Goal: Book appointment/travel/reservation

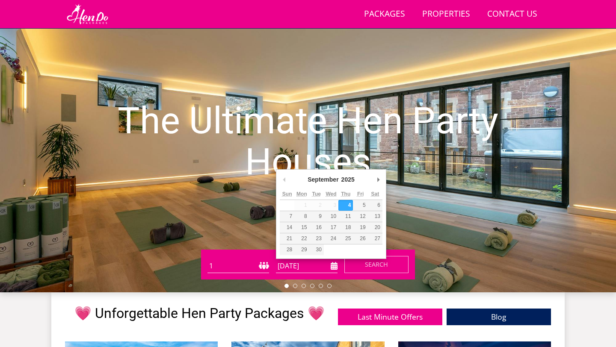
click at [293, 259] on input "[DATE]" at bounding box center [307, 266] width 62 height 14
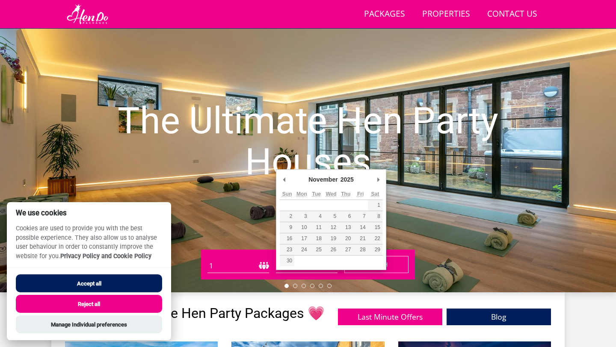
click at [375, 177] on h1 "The Ultimate Hen Party Houses" at bounding box center [307, 140] width 431 height 115
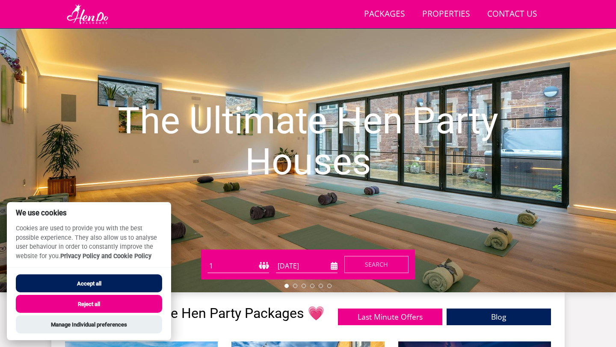
click at [375, 177] on h1 "The Ultimate Hen Party Houses" at bounding box center [307, 140] width 431 height 115
click at [146, 302] on button "Reject all" at bounding box center [89, 304] width 146 height 18
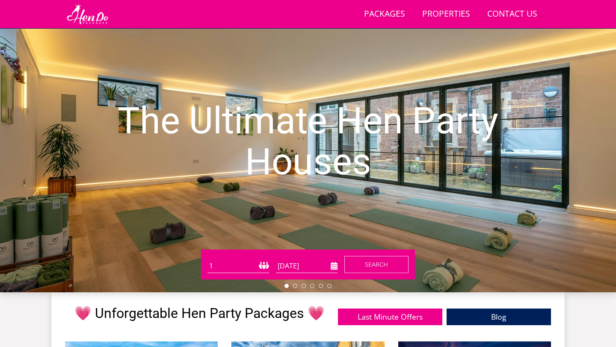
click at [313, 265] on input "[DATE]" at bounding box center [307, 266] width 62 height 14
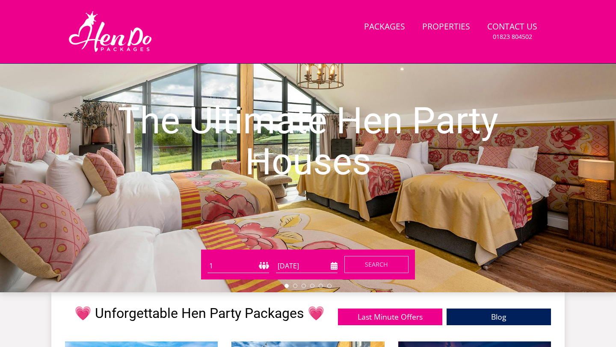
click at [310, 263] on input "[DATE]" at bounding box center [307, 266] width 62 height 14
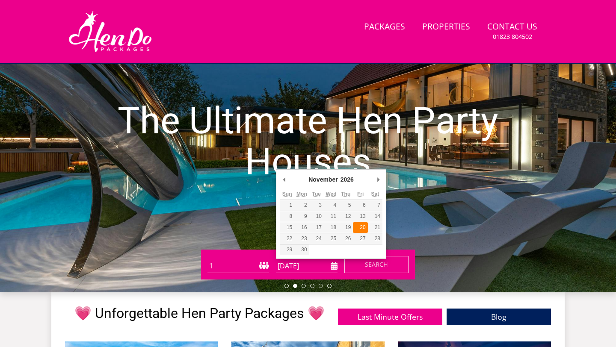
type input "20/11/2026"
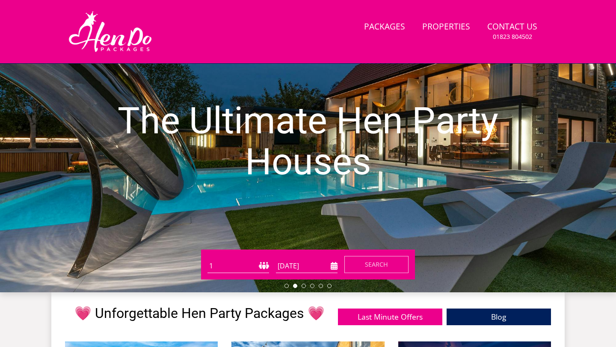
click at [262, 263] on select "1 2 3 4 5 6 7 8 9 10 11 12 13 14 15 16 17 18 19 20 21 22 23 24 25 26 27 28 29 3…" at bounding box center [238, 266] width 62 height 14
select select "20"
click at [363, 262] on button "Search" at bounding box center [376, 264] width 64 height 17
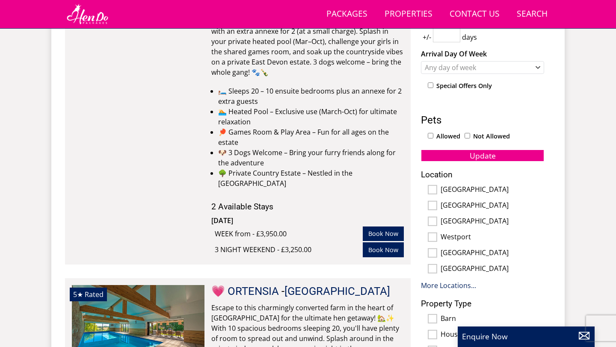
scroll to position [337, 0]
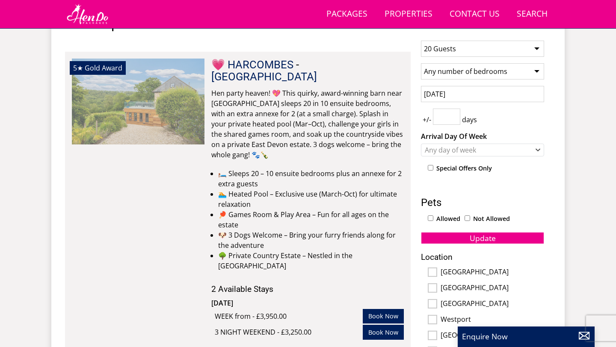
click at [183, 111] on img at bounding box center [138, 101] width 133 height 85
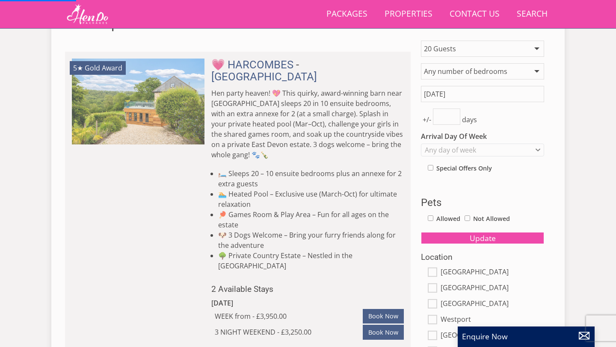
scroll to position [349, 0]
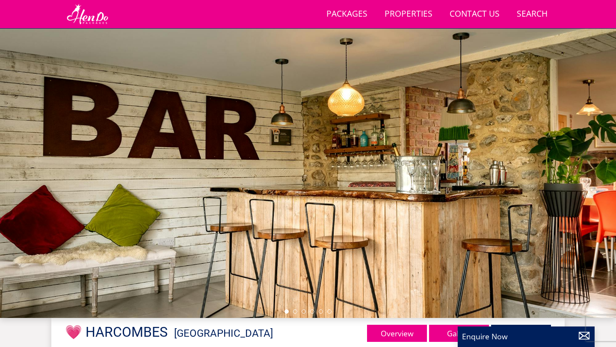
scroll to position [12, 0]
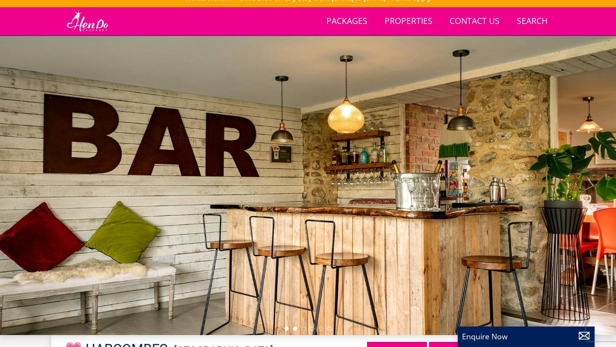
click at [295, 329] on li at bounding box center [295, 329] width 4 height 4
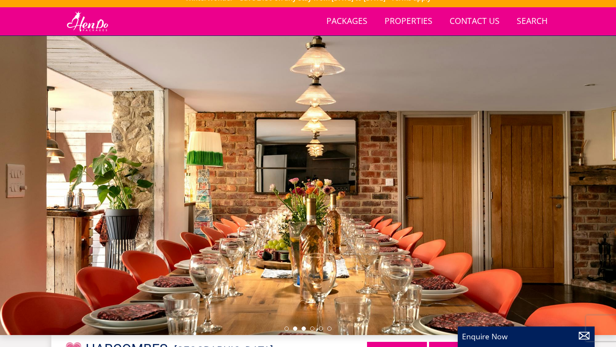
click at [303, 330] on li at bounding box center [303, 329] width 4 height 4
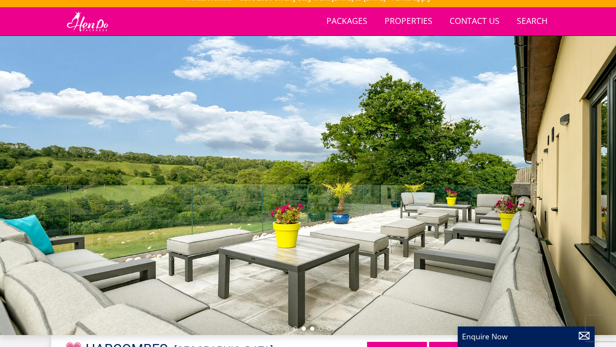
click at [313, 327] on li at bounding box center [312, 329] width 4 height 4
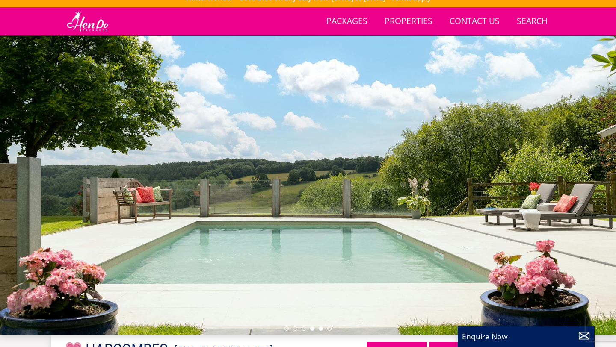
click at [321, 327] on li at bounding box center [320, 329] width 4 height 4
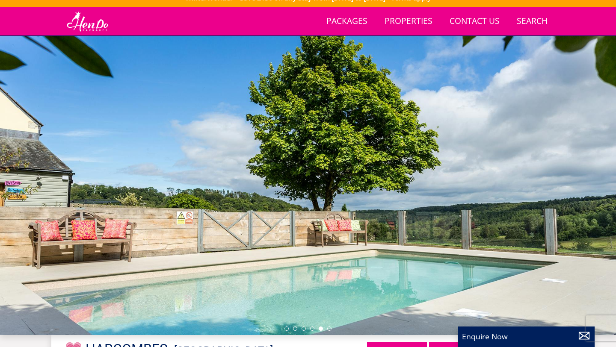
click at [332, 328] on div at bounding box center [308, 185] width 616 height 299
click at [330, 328] on li at bounding box center [329, 329] width 4 height 4
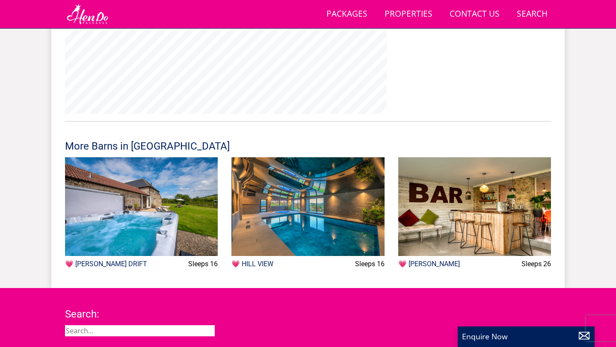
scroll to position [1087, 0]
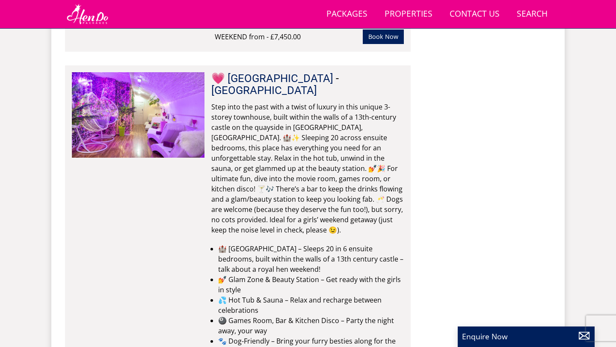
scroll to position [963, 0]
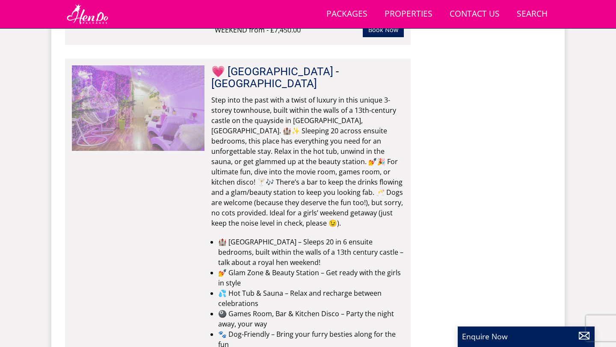
click at [155, 120] on img at bounding box center [138, 107] width 133 height 85
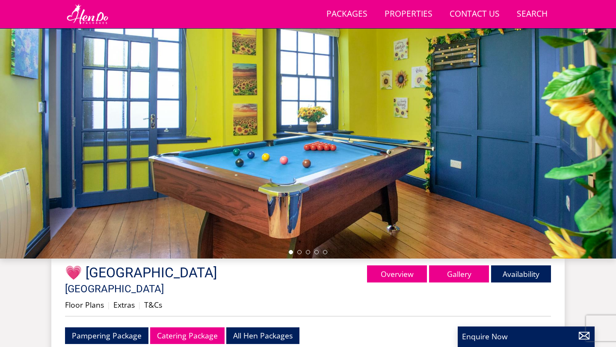
scroll to position [73, 0]
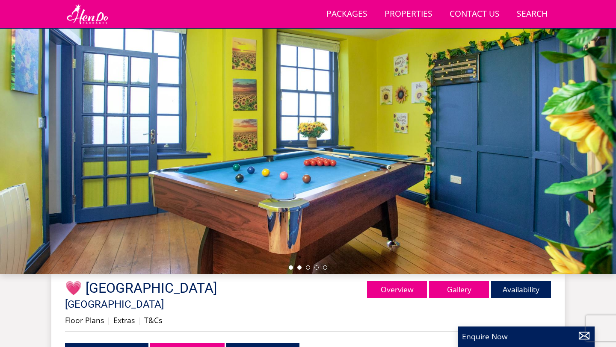
click at [299, 266] on li at bounding box center [299, 267] width 4 height 4
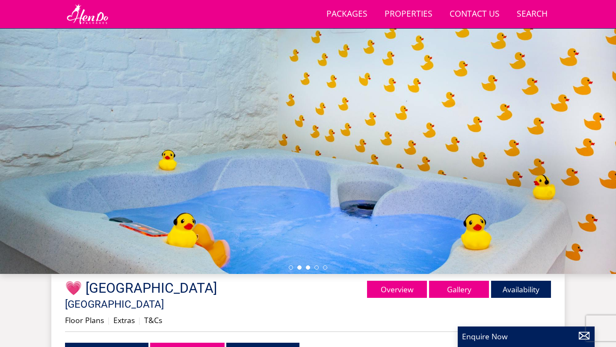
click at [309, 267] on li at bounding box center [308, 267] width 4 height 4
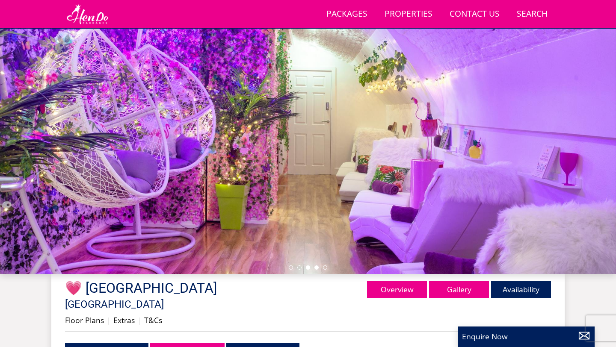
click at [316, 266] on li at bounding box center [316, 267] width 4 height 4
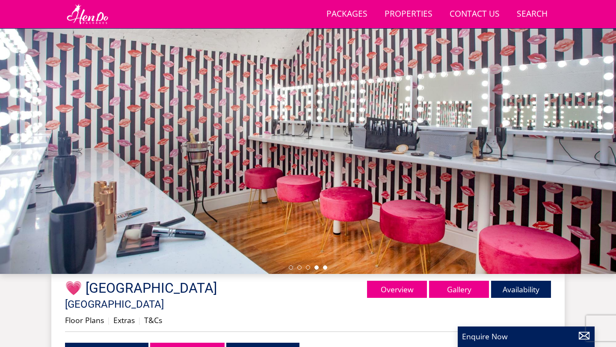
click at [324, 267] on li at bounding box center [325, 267] width 4 height 4
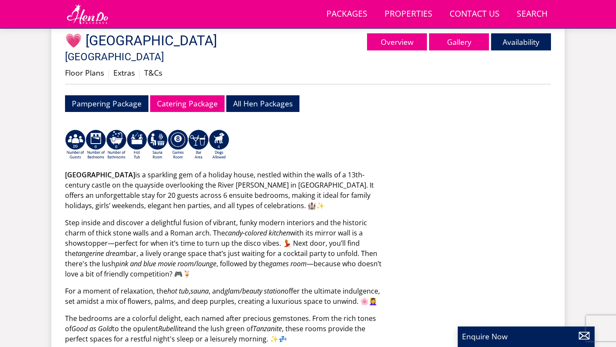
scroll to position [316, 0]
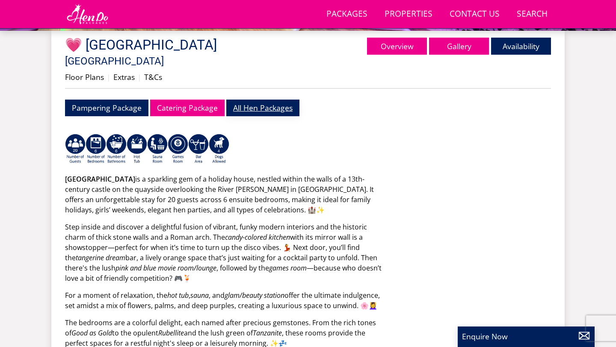
click at [264, 101] on link "All Hen Packages" at bounding box center [262, 108] width 73 height 17
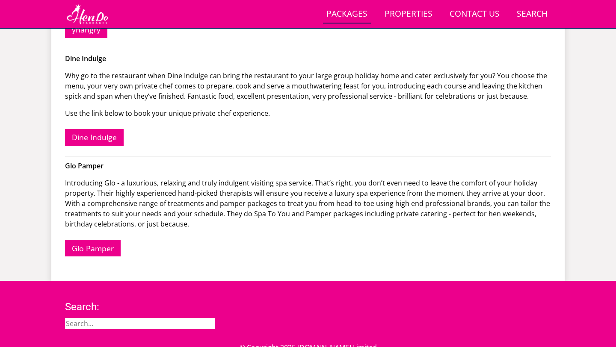
scroll to position [525, 0]
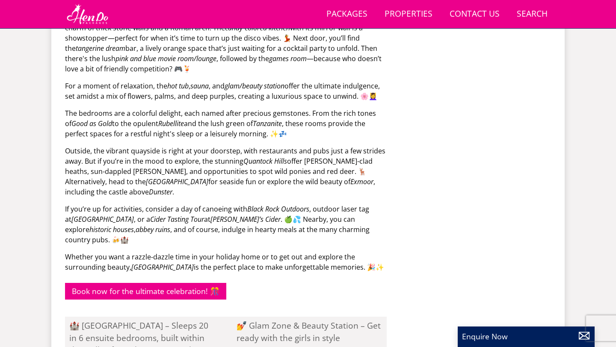
scroll to position [316, 0]
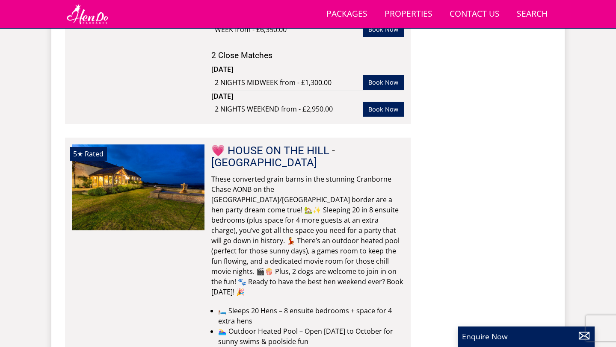
scroll to position [1654, 0]
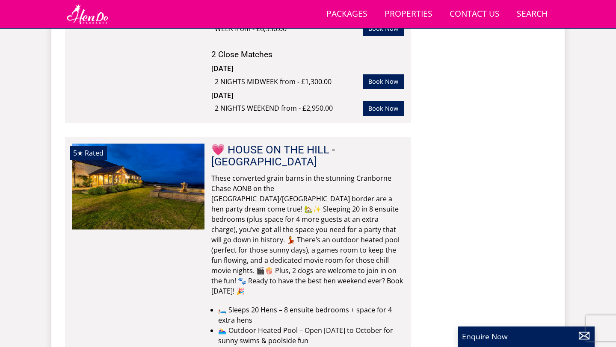
click at [256, 137] on li "5★ Rated 💗 HOUSE ON THE HILL Check Availability More Info 💗 HOUSE ON THE HILL -" at bounding box center [237, 310] width 345 height 347
click at [250, 143] on link "💗 HOUSE ON THE HILL" at bounding box center [270, 149] width 118 height 13
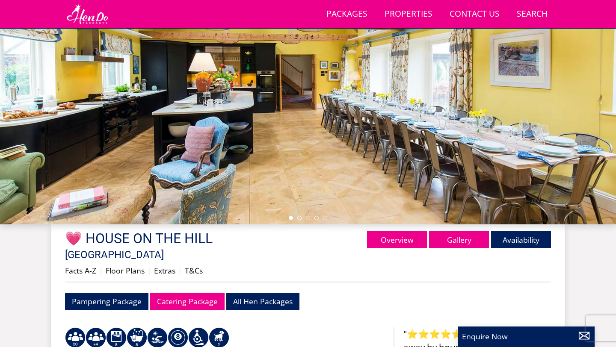
scroll to position [156, 0]
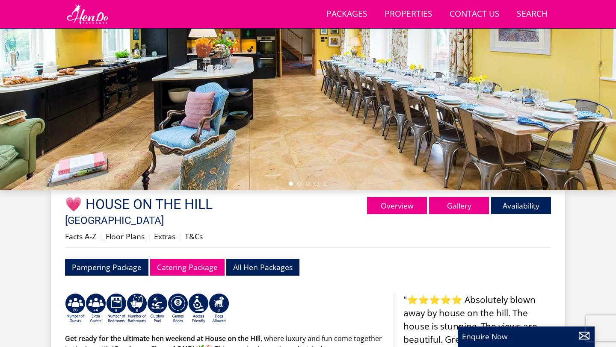
click at [128, 231] on link "Floor Plans" at bounding box center [125, 236] width 39 height 10
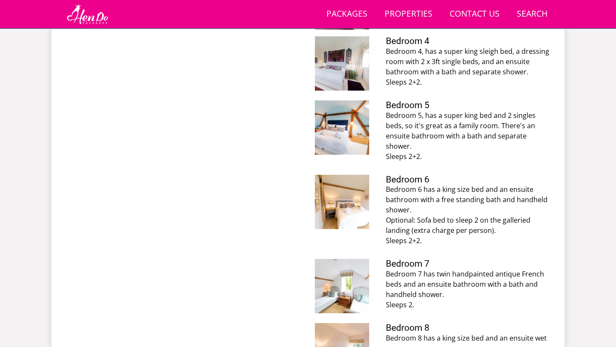
scroll to position [672, 0]
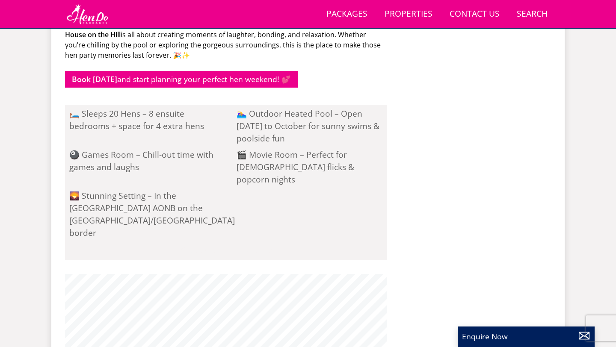
scroll to position [158, 0]
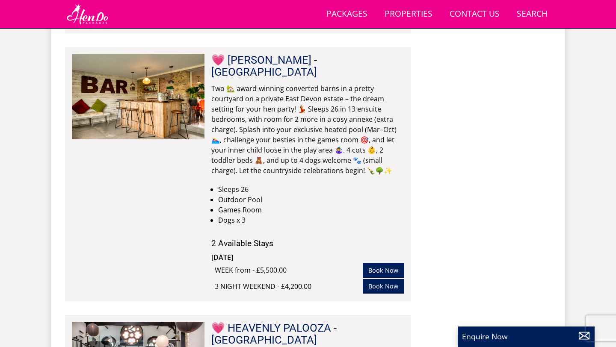
scroll to position [6691, 0]
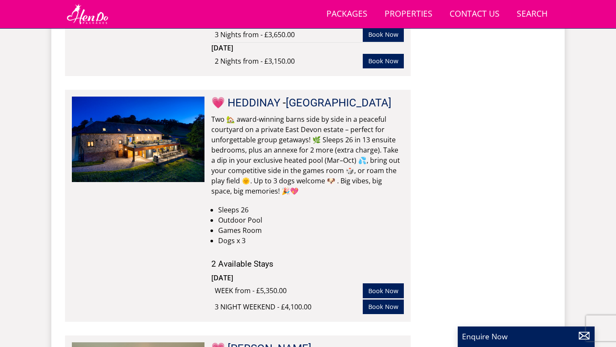
scroll to position [5986, 0]
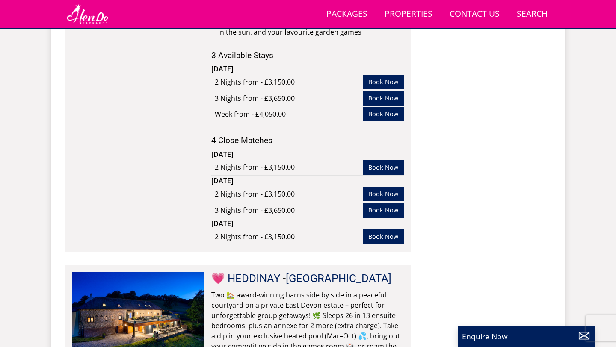
select select "20"
